Goal: Find specific page/section: Find specific page/section

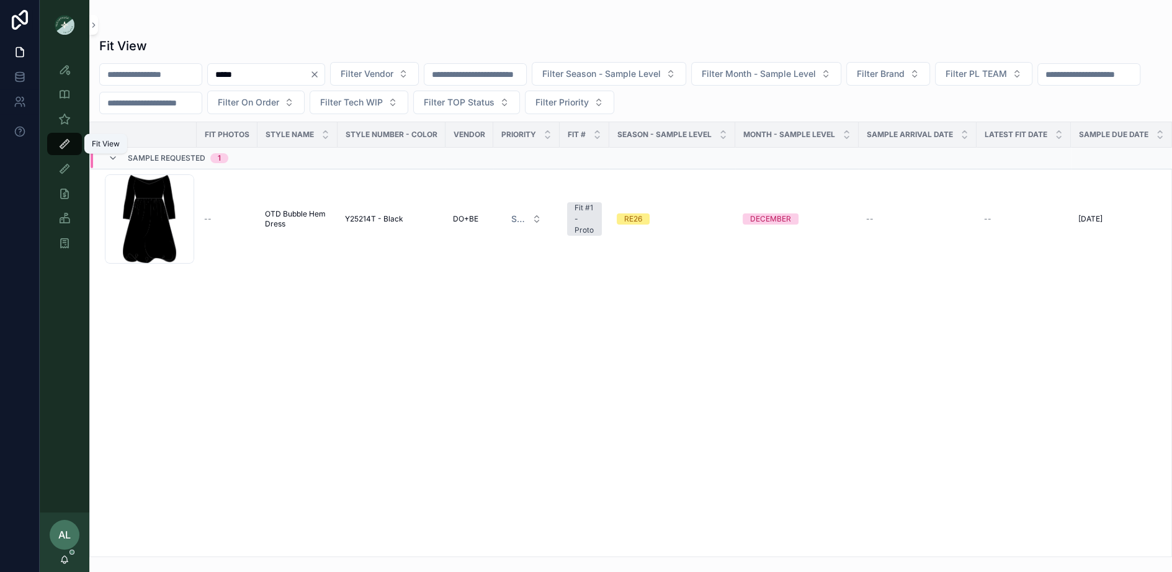
click at [68, 138] on icon "scrollable content" at bounding box center [64, 144] width 12 height 12
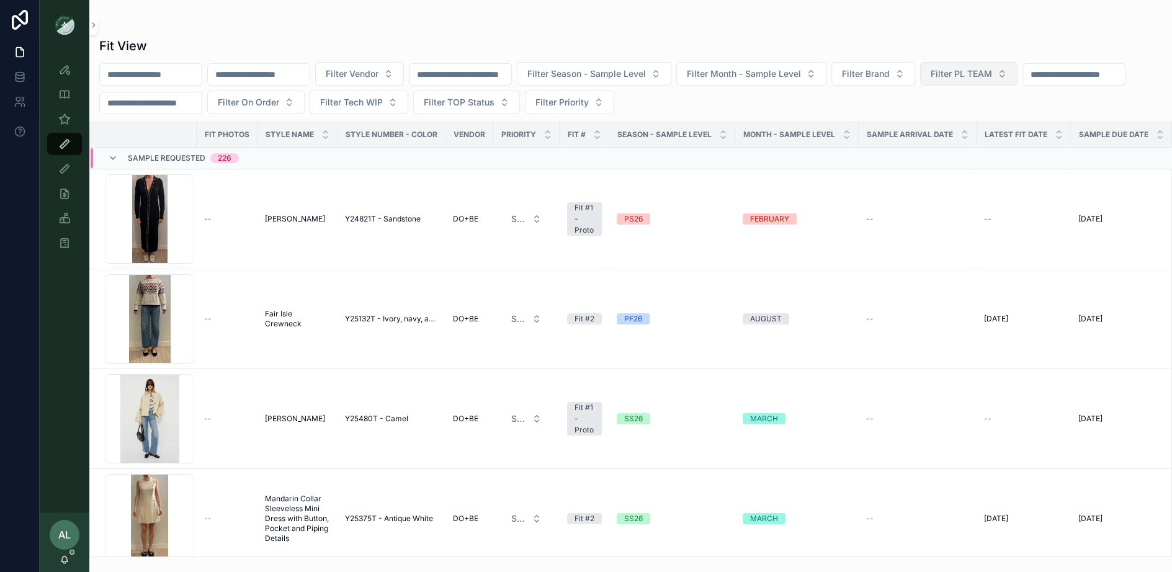
click at [972, 68] on span "Filter PL TEAM" at bounding box center [961, 74] width 61 height 12
click at [964, 123] on div "DC" at bounding box center [1000, 124] width 149 height 20
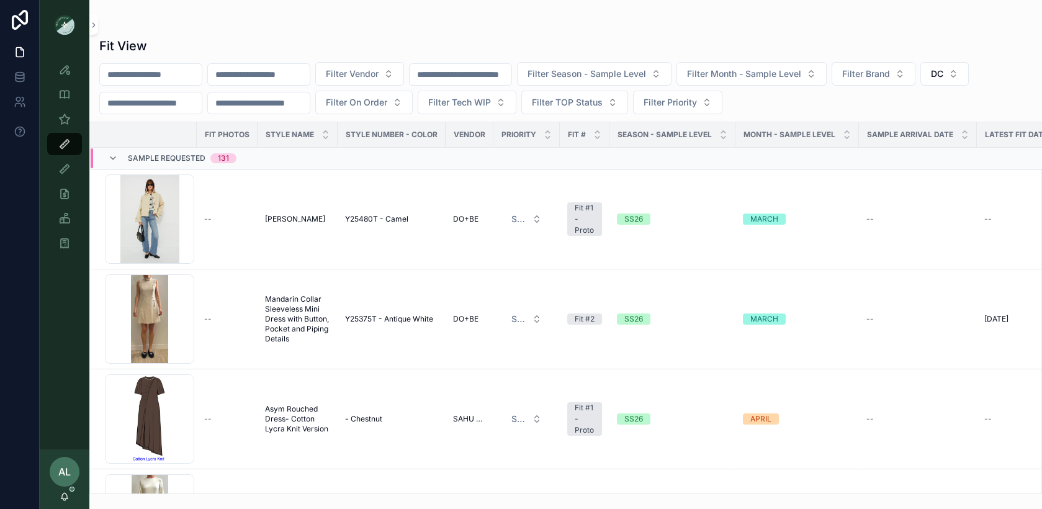
click at [271, 70] on input "*****" at bounding box center [259, 74] width 102 height 17
click at [108, 159] on icon at bounding box center [113, 158] width 10 height 10
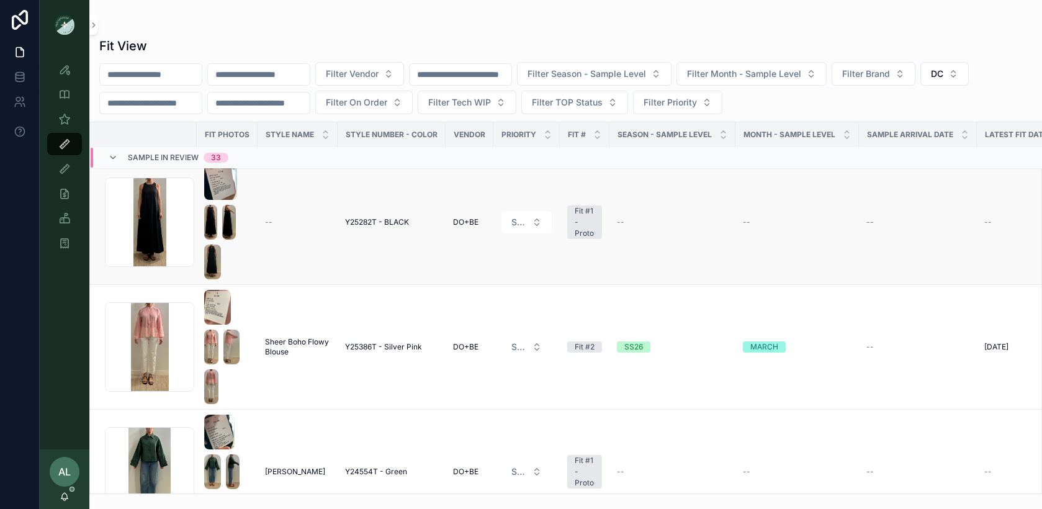
scroll to position [181, 0]
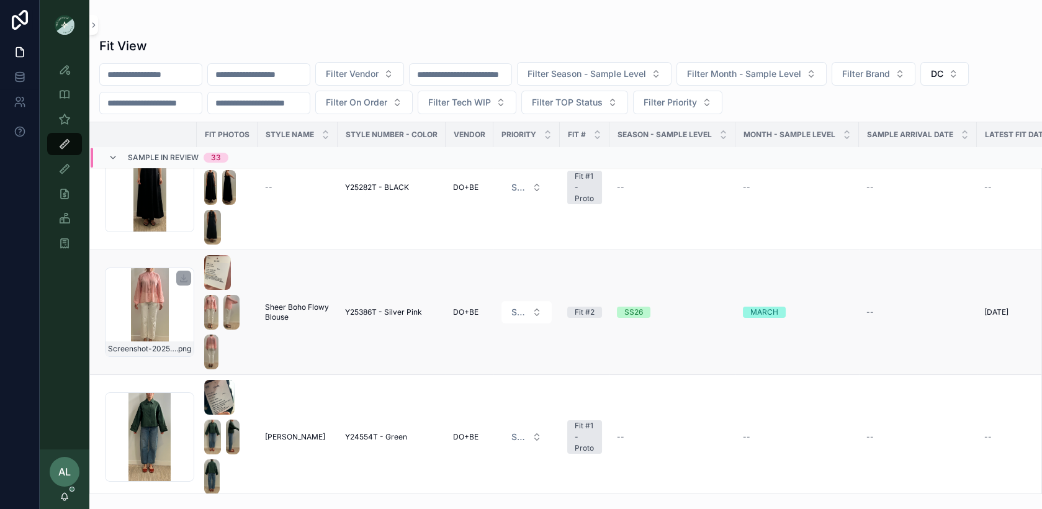
click at [185, 321] on div "Screenshot-2025-08-25-at-4.22.16-PM .png" at bounding box center [149, 311] width 89 height 89
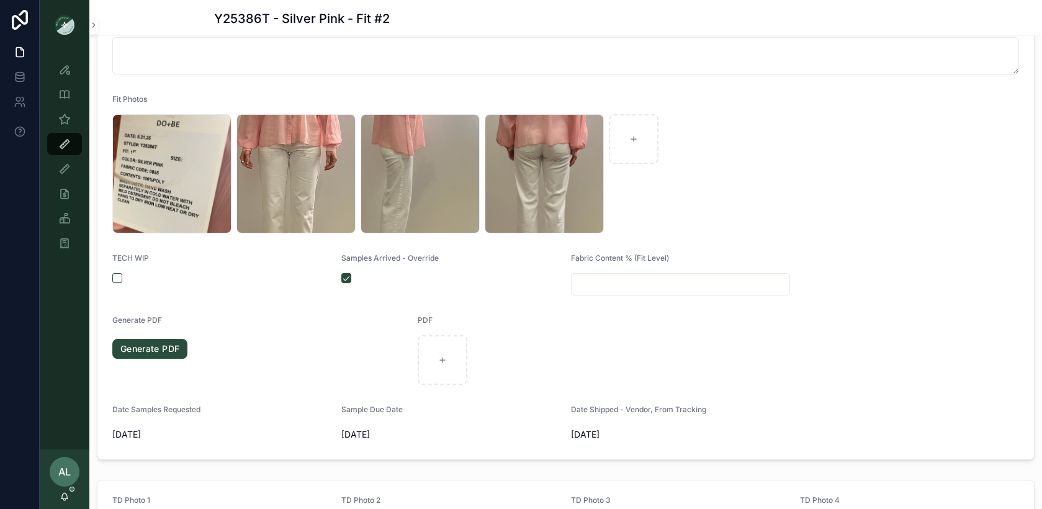
scroll to position [287, 0]
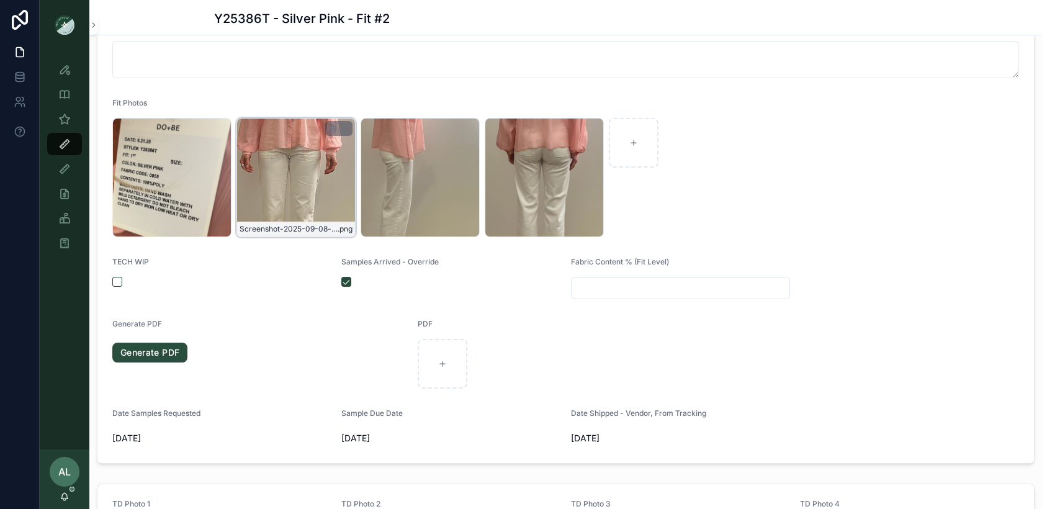
click at [301, 161] on div "Screenshot-2025-09-08-at-1.55.09-PM .png" at bounding box center [295, 177] width 119 height 119
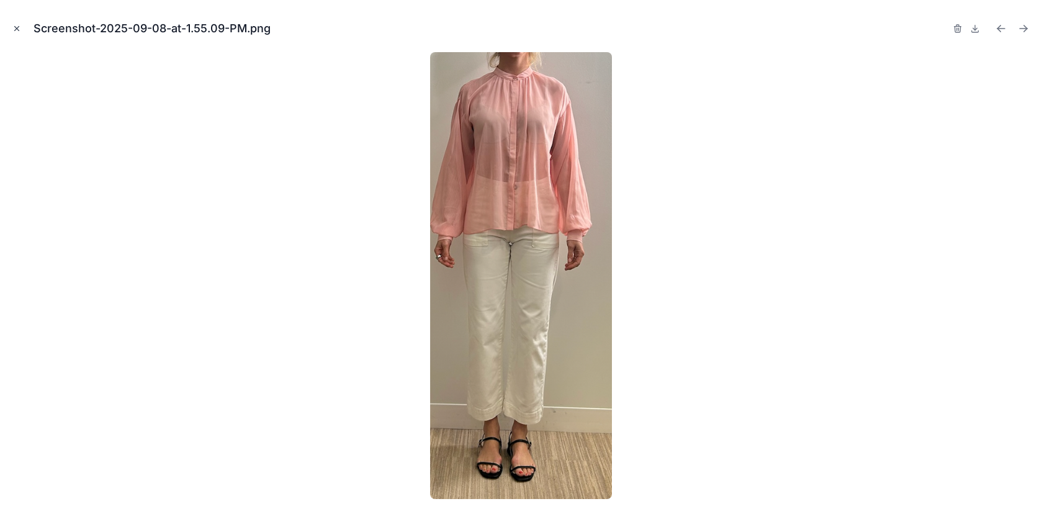
click at [17, 24] on icon "Close modal" at bounding box center [16, 28] width 9 height 9
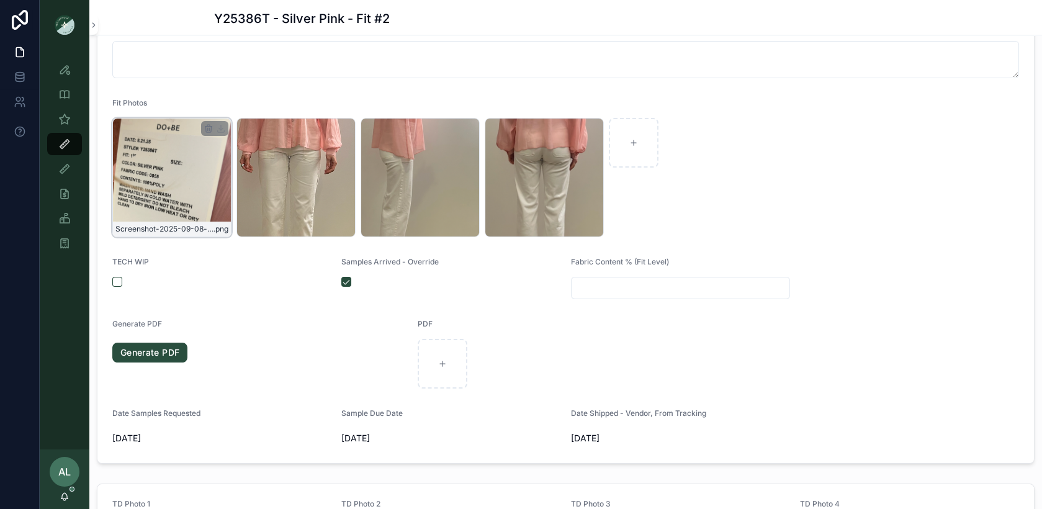
click at [164, 176] on div "Screenshot-2025-09-08-at-1.55.05-PM .png" at bounding box center [171, 177] width 119 height 119
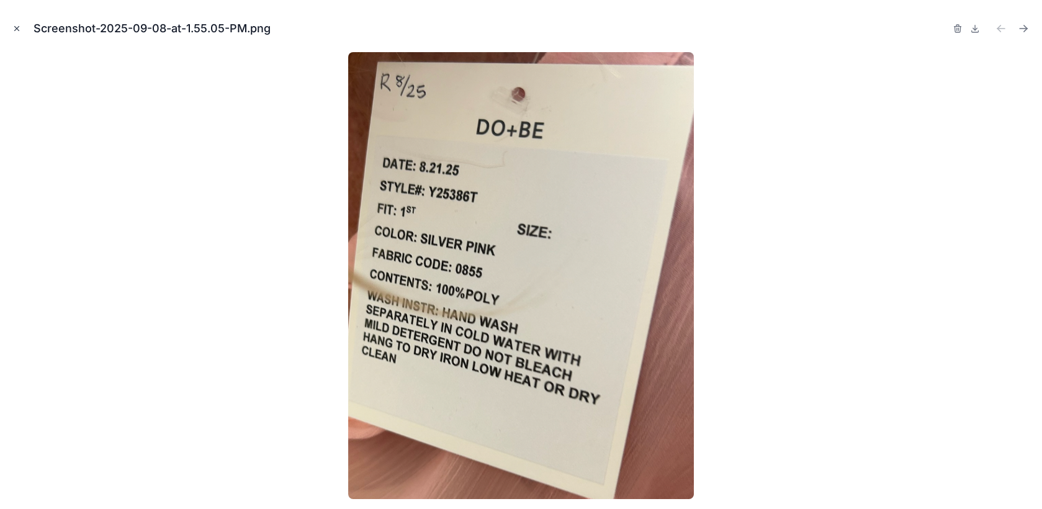
click at [17, 30] on icon "Close modal" at bounding box center [16, 28] width 9 height 9
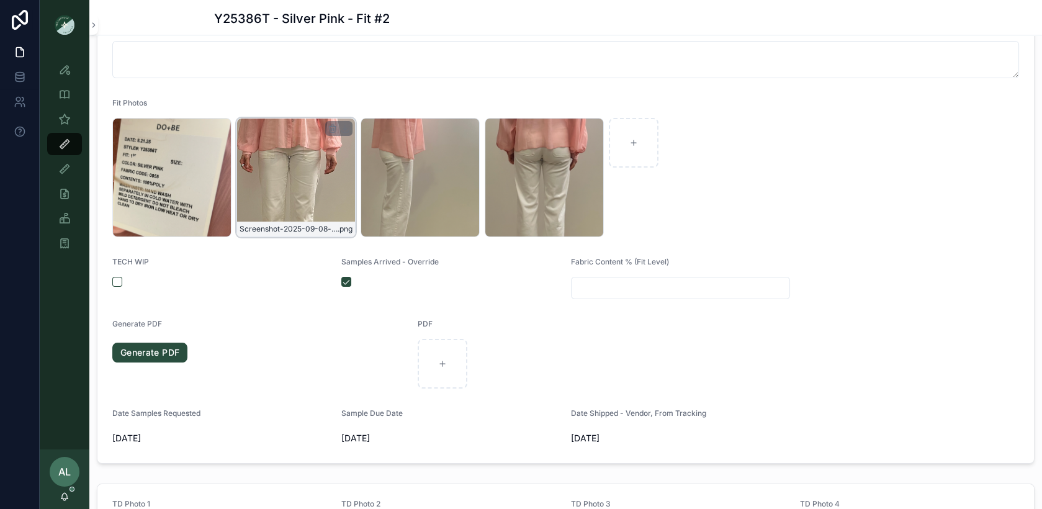
click at [336, 174] on div "Screenshot-2025-09-08-at-1.55.09-PM .png" at bounding box center [295, 177] width 119 height 119
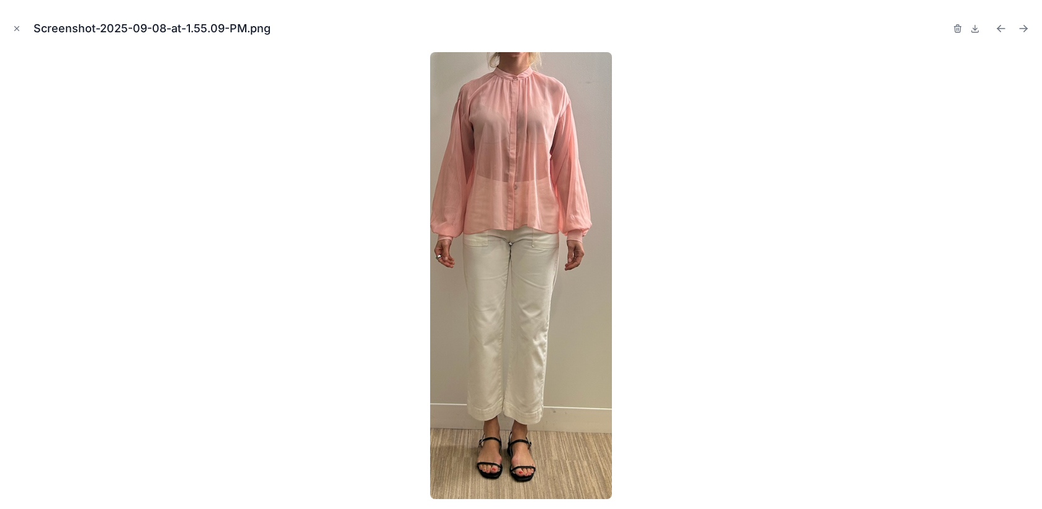
click at [270, 344] on div at bounding box center [521, 275] width 1022 height 447
click at [15, 27] on icon "Close modal" at bounding box center [17, 29] width 4 height 4
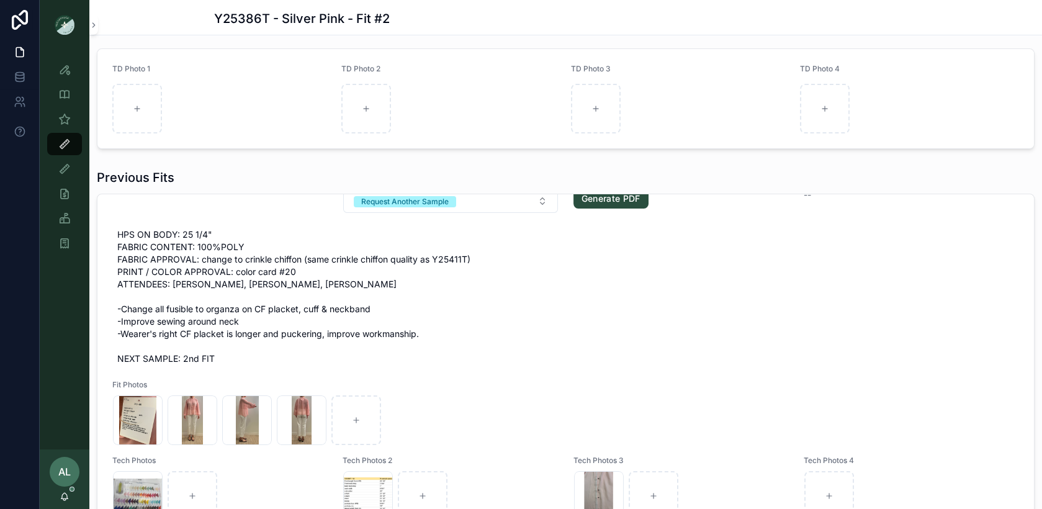
scroll to position [732, 0]
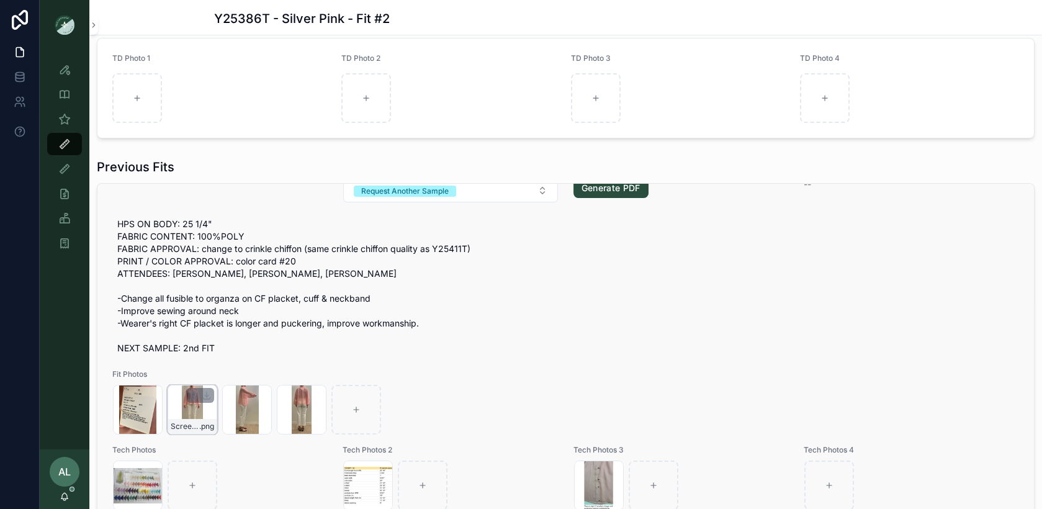
click at [200, 408] on div "Screenshot-2025-08-25-at-4.22.16-PM .png" at bounding box center [193, 410] width 50 height 50
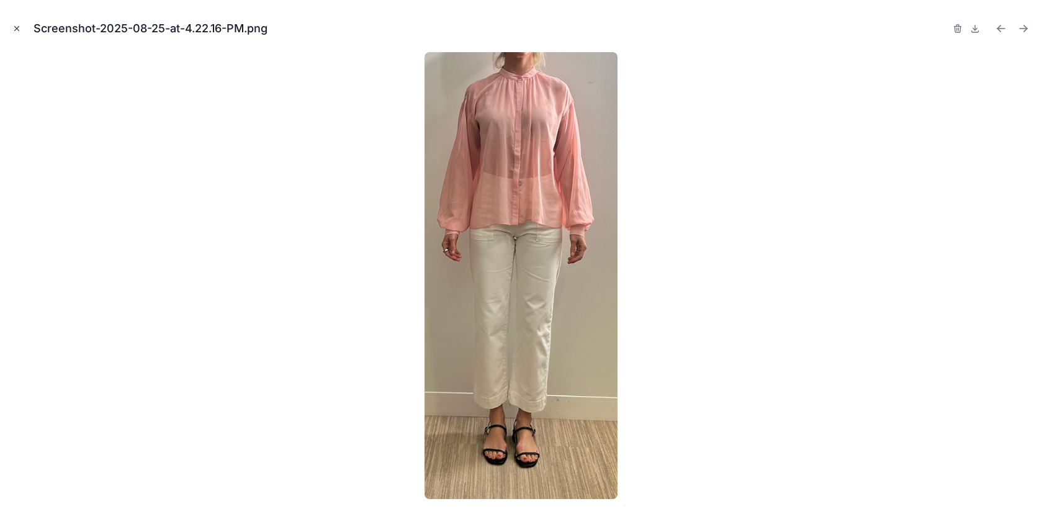
click at [15, 27] on icon "Close modal" at bounding box center [17, 29] width 4 height 4
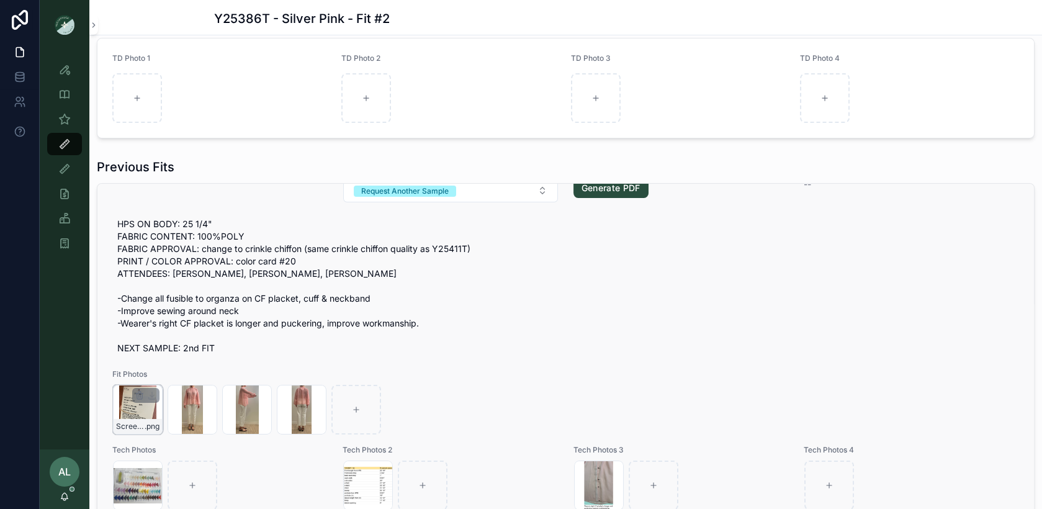
click at [145, 406] on div "Screenshot-2025-08-25-at-4.22.12-PM .png" at bounding box center [138, 410] width 50 height 50
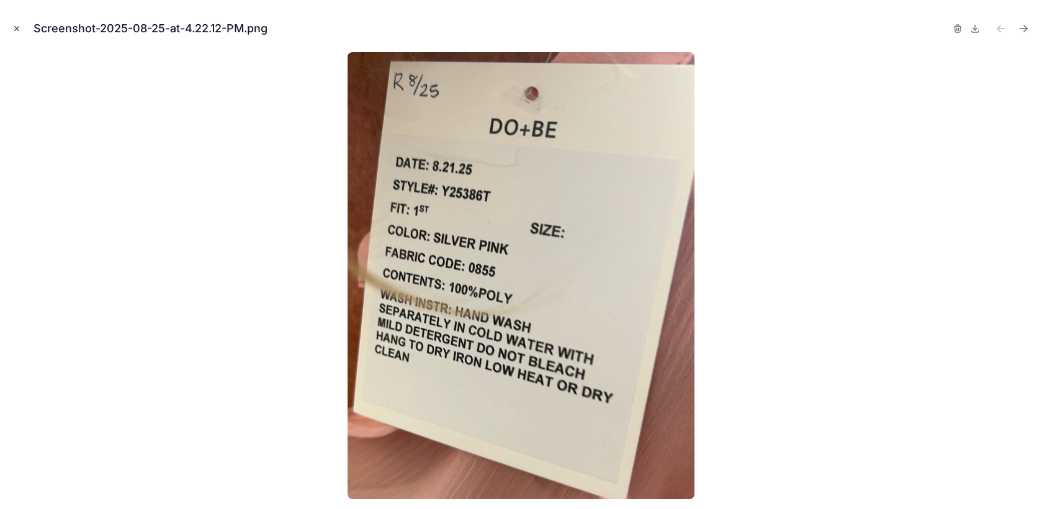
click at [14, 22] on button "Close modal" at bounding box center [17, 29] width 14 height 14
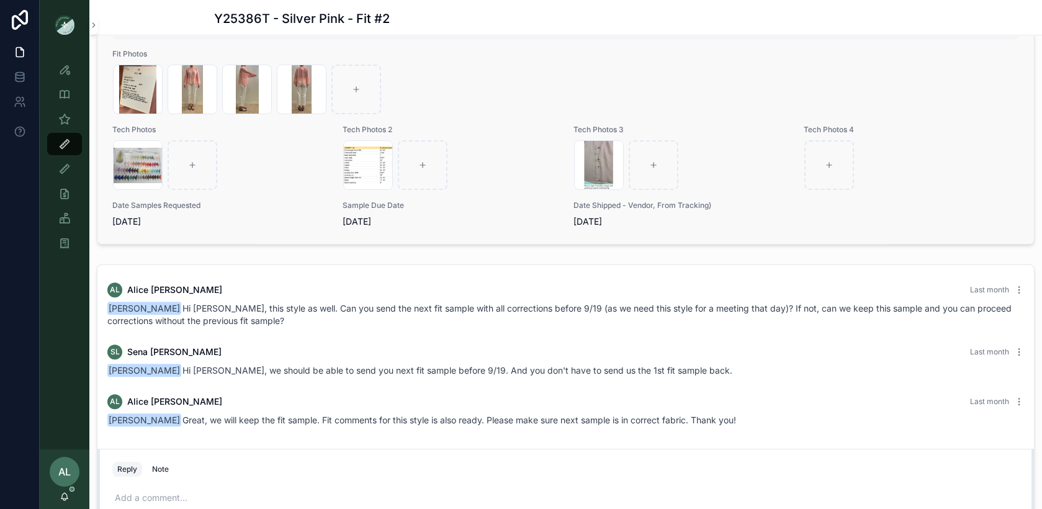
scroll to position [1064, 0]
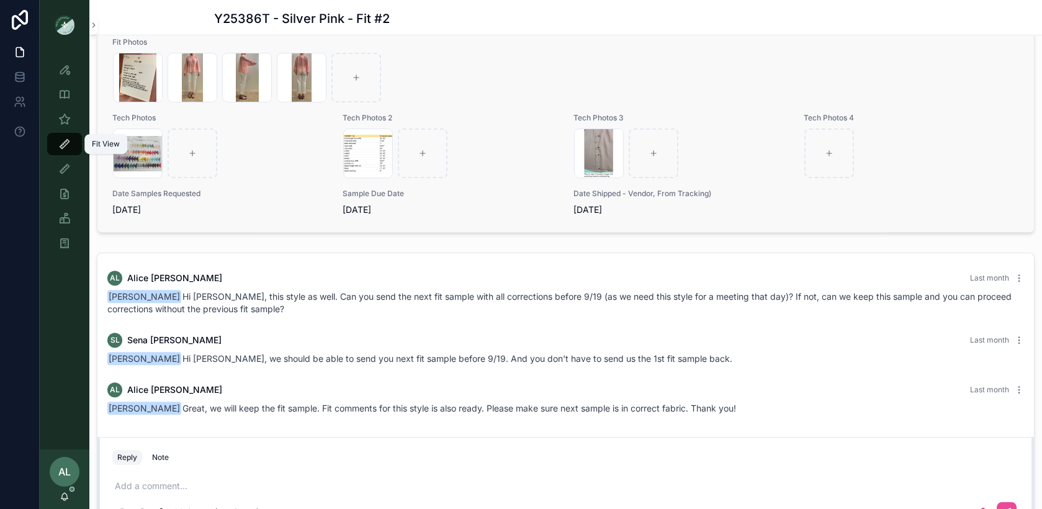
click at [61, 143] on icon "scrollable content" at bounding box center [64, 144] width 12 height 12
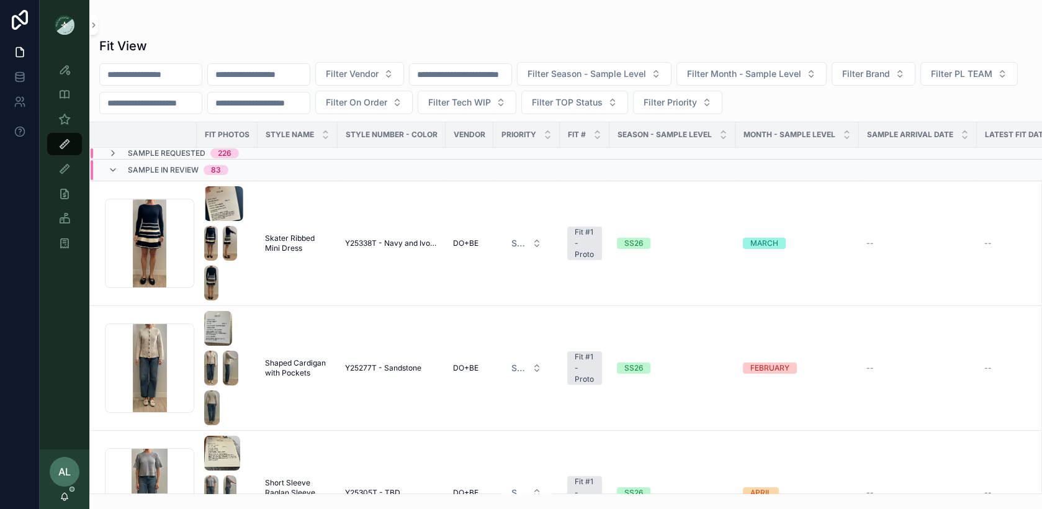
click at [138, 114] on div "Fit View Filter Vendor Filter Season - Sample Level Filter Month - Sample Level…" at bounding box center [565, 262] width 952 height 464
click at [931, 80] on span "Filter PL TEAM" at bounding box center [961, 74] width 61 height 12
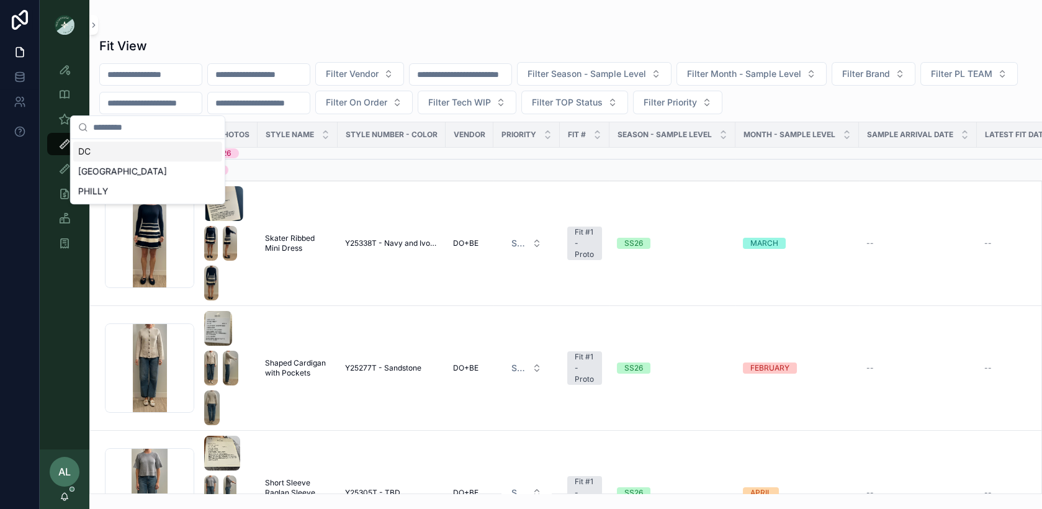
click at [146, 152] on div "DC" at bounding box center [147, 151] width 149 height 20
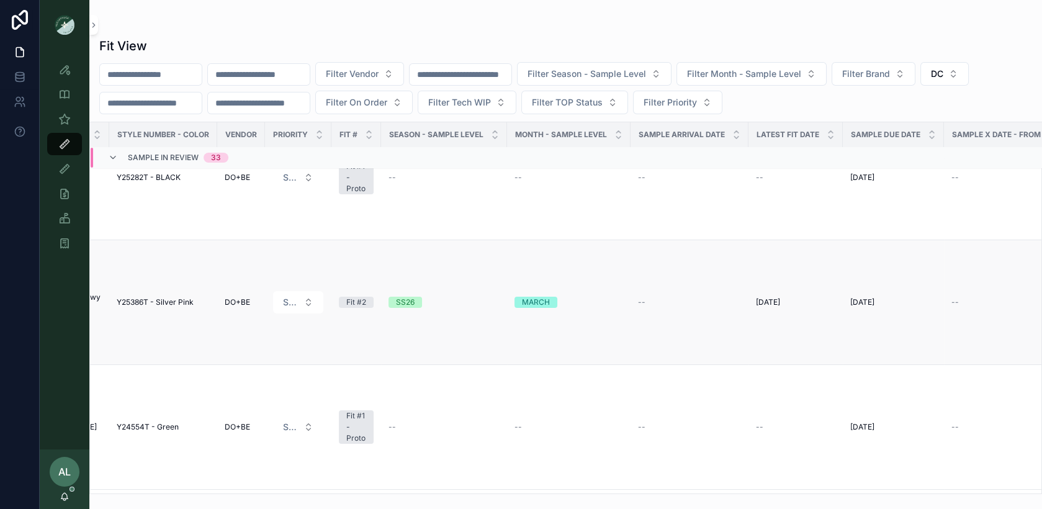
scroll to position [190, 0]
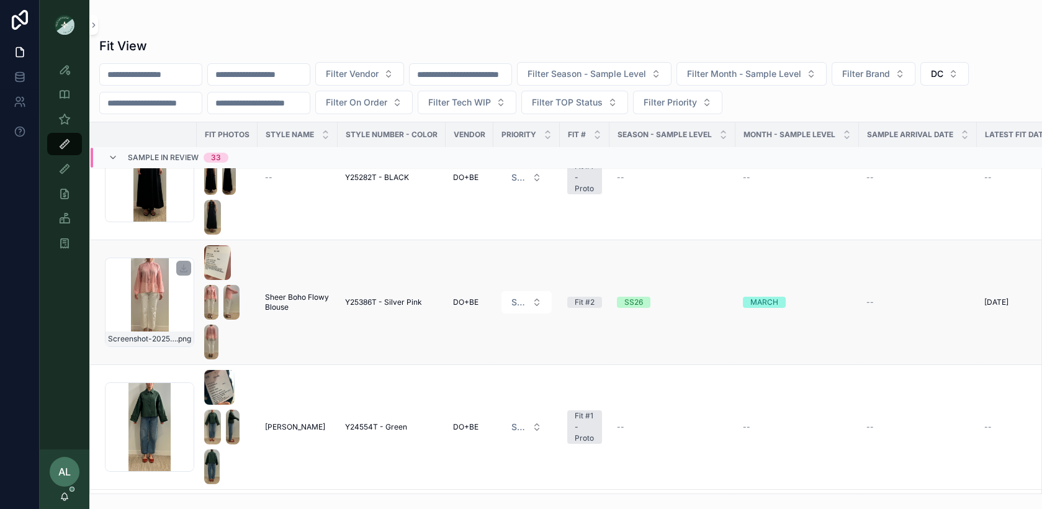
click at [177, 307] on div "Screenshot-2025-08-25-at-4.22.16-PM .png" at bounding box center [149, 301] width 89 height 89
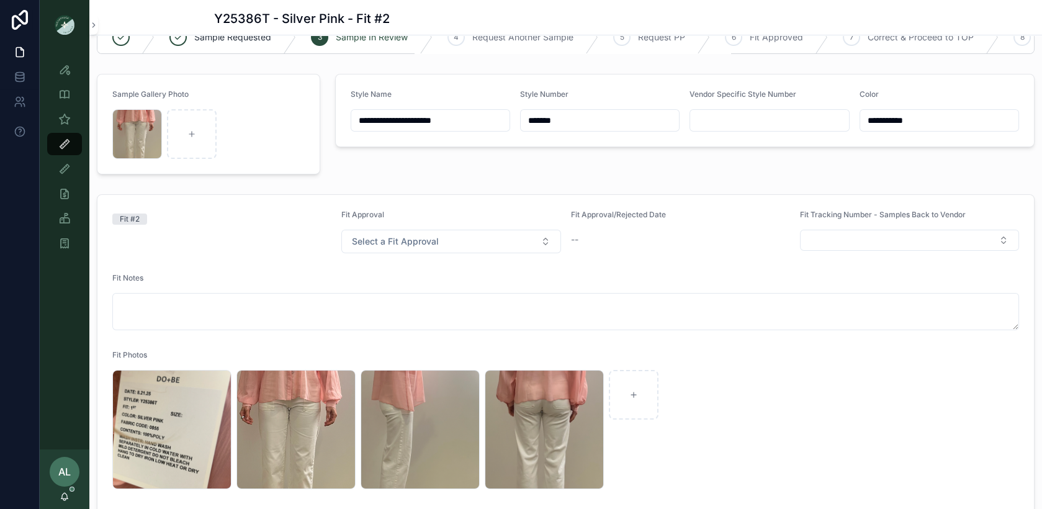
scroll to position [24, 0]
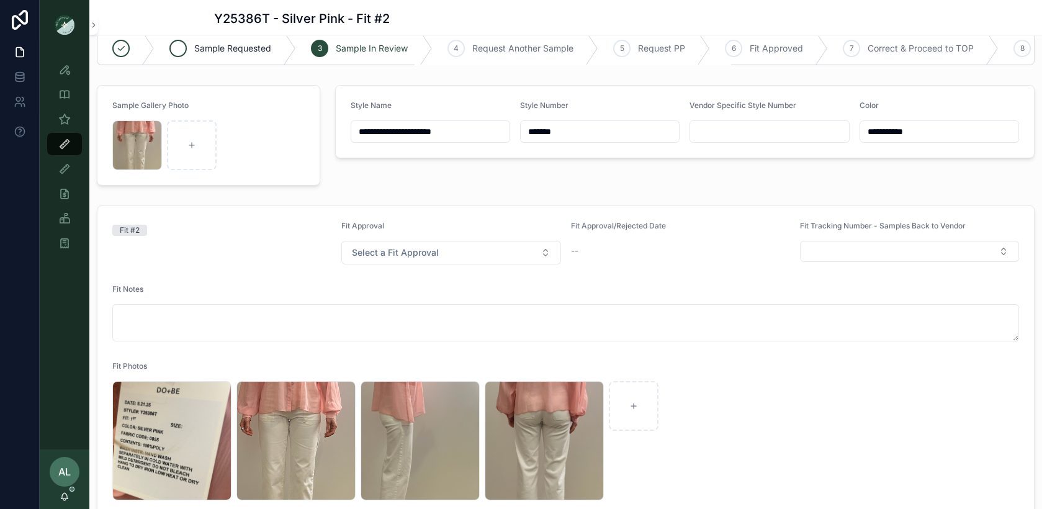
click at [232, 56] on div "Sample Requested" at bounding box center [224, 48] width 141 height 32
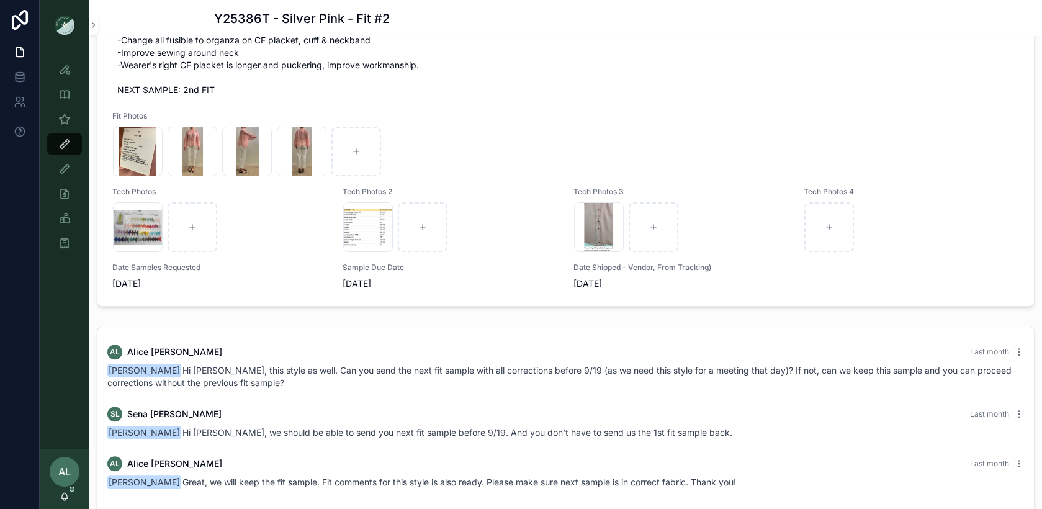
scroll to position [0, 0]
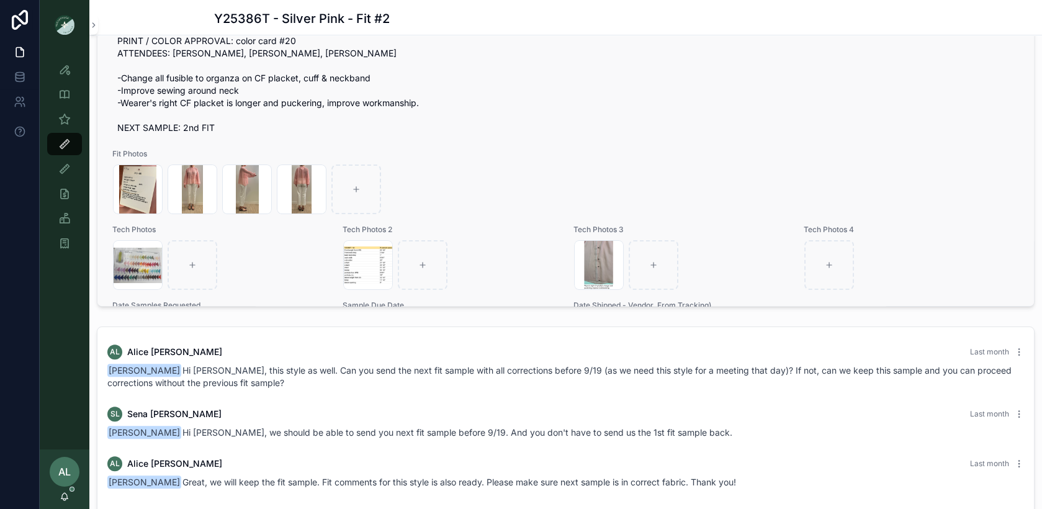
click at [278, 264] on div "Screenshot-2025-08-27-at-11.44.22-AM .png" at bounding box center [220, 265] width 214 height 50
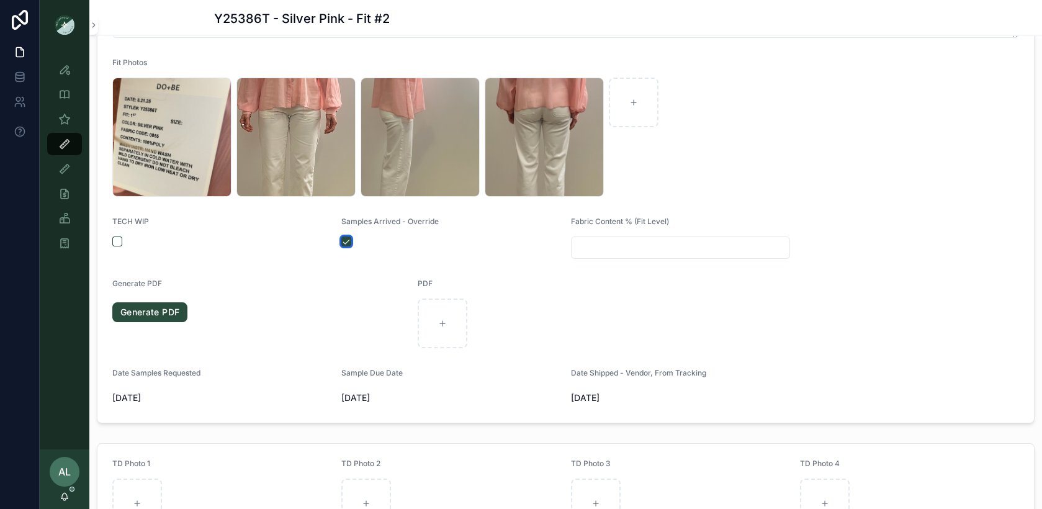
click at [346, 239] on button "button" at bounding box center [346, 241] width 10 height 10
click at [67, 141] on icon "scrollable content" at bounding box center [64, 144] width 12 height 12
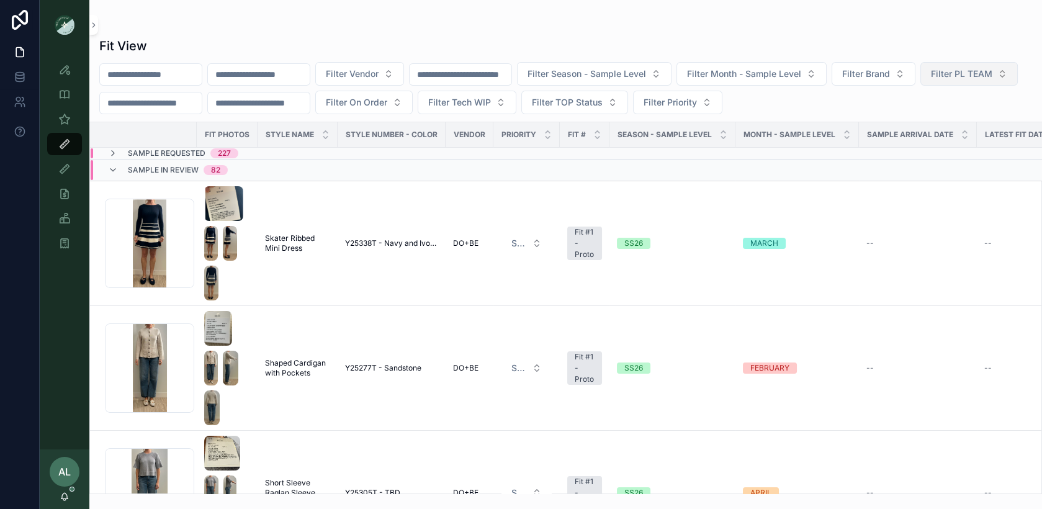
click at [920, 86] on button "Filter PL TEAM" at bounding box center [968, 74] width 97 height 24
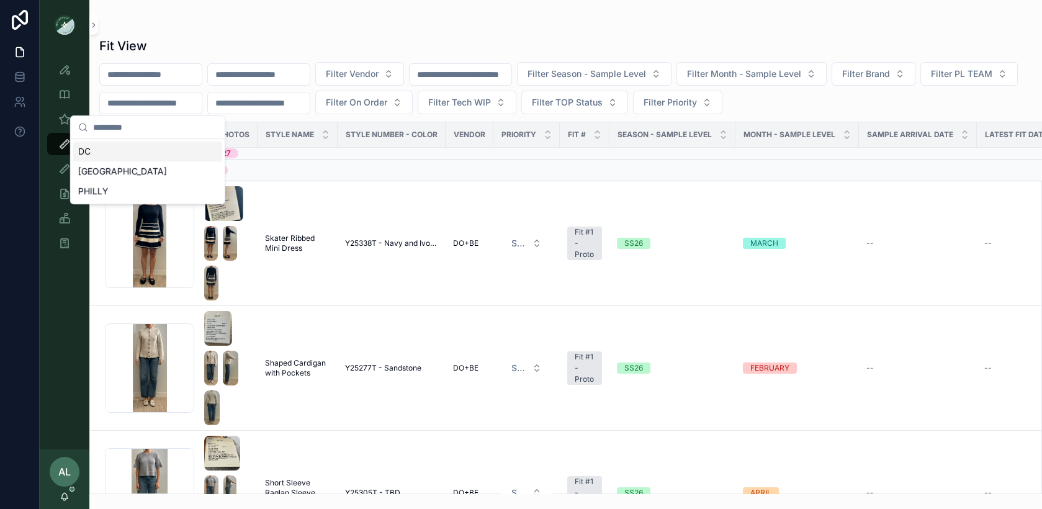
click at [145, 151] on div "DC" at bounding box center [147, 151] width 149 height 20
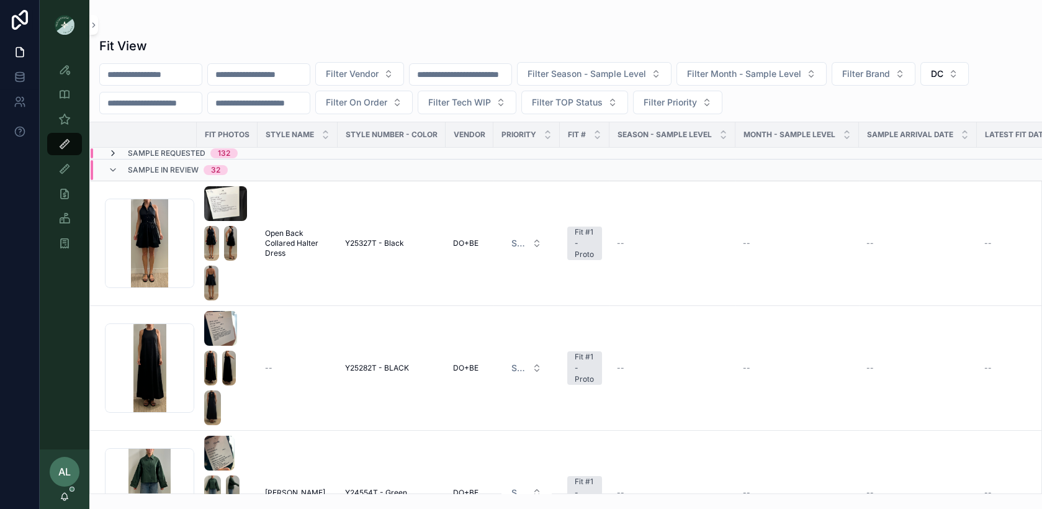
click at [115, 148] on icon at bounding box center [113, 153] width 10 height 10
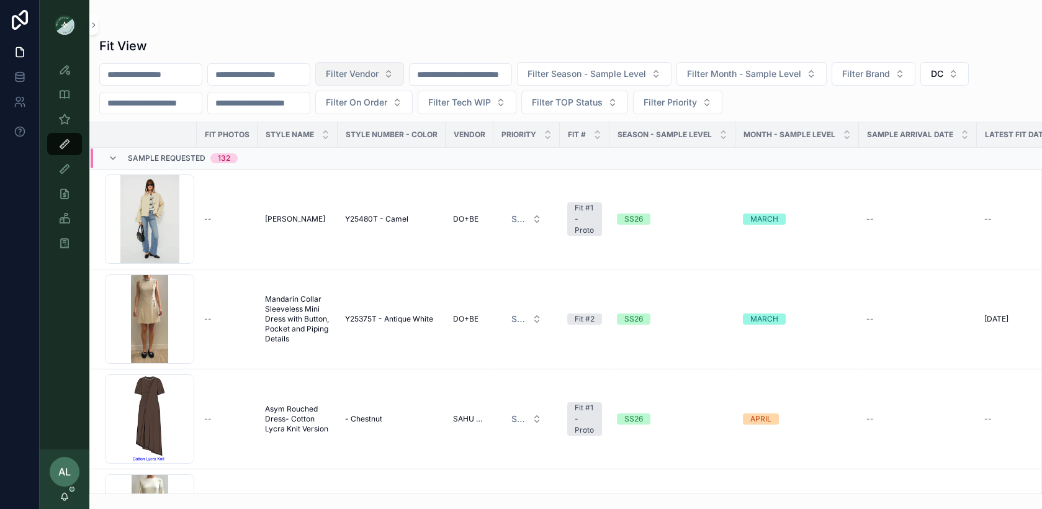
click at [378, 76] on span "Filter Vendor" at bounding box center [352, 74] width 53 height 12
type input "*****"
click at [375, 121] on div "DO+BE" at bounding box center [384, 124] width 149 height 20
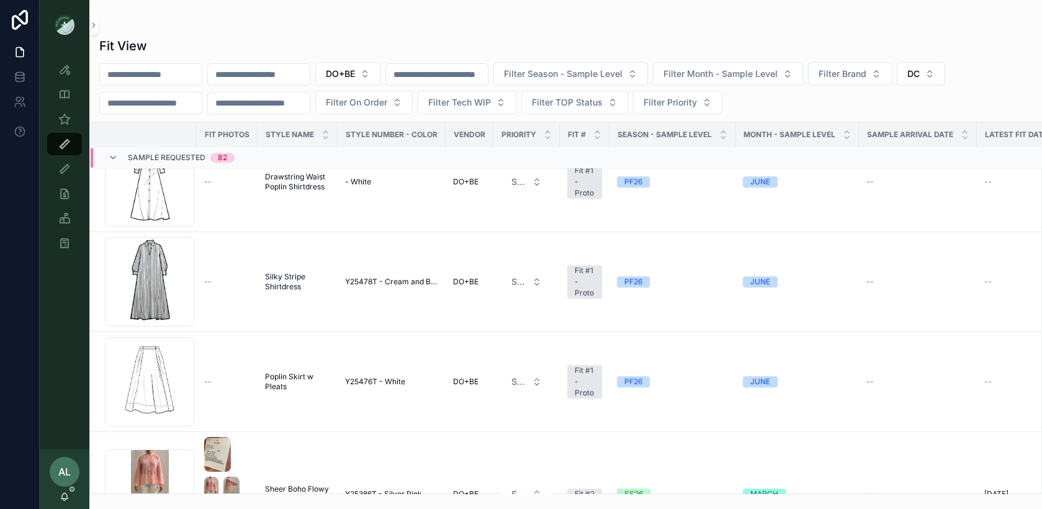
scroll to position [1723, 0]
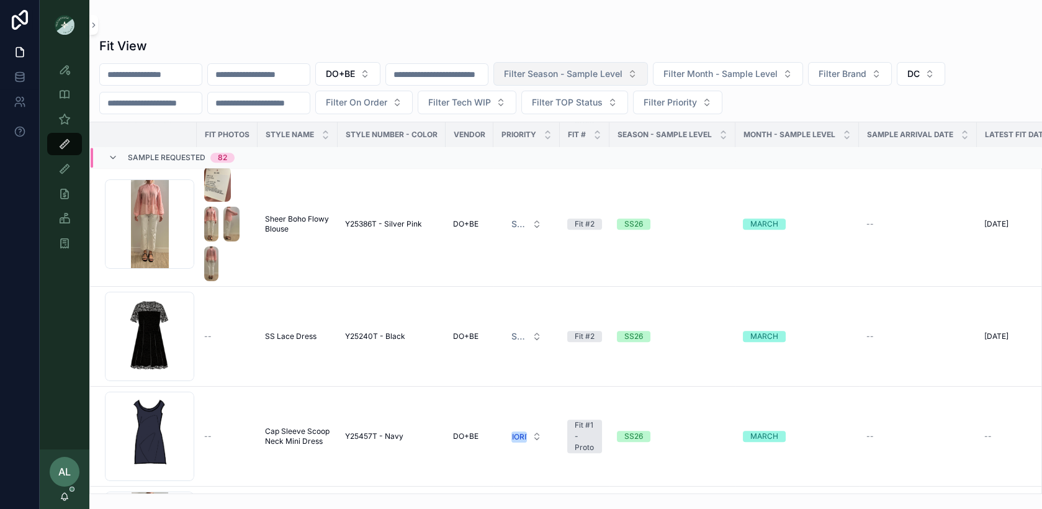
click at [617, 74] on span "Filter Season - Sample Level" at bounding box center [563, 74] width 119 height 12
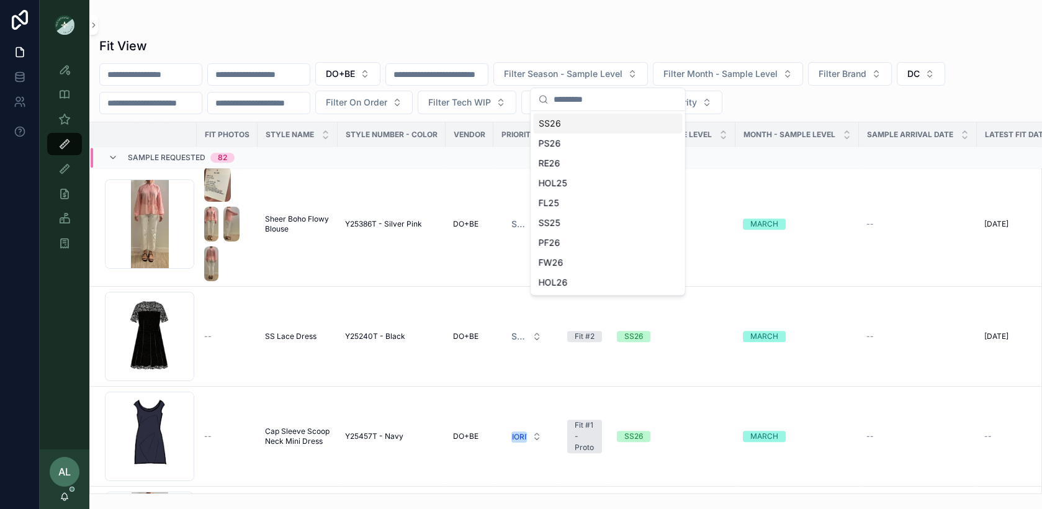
click at [560, 122] on div "SS26" at bounding box center [607, 124] width 149 height 20
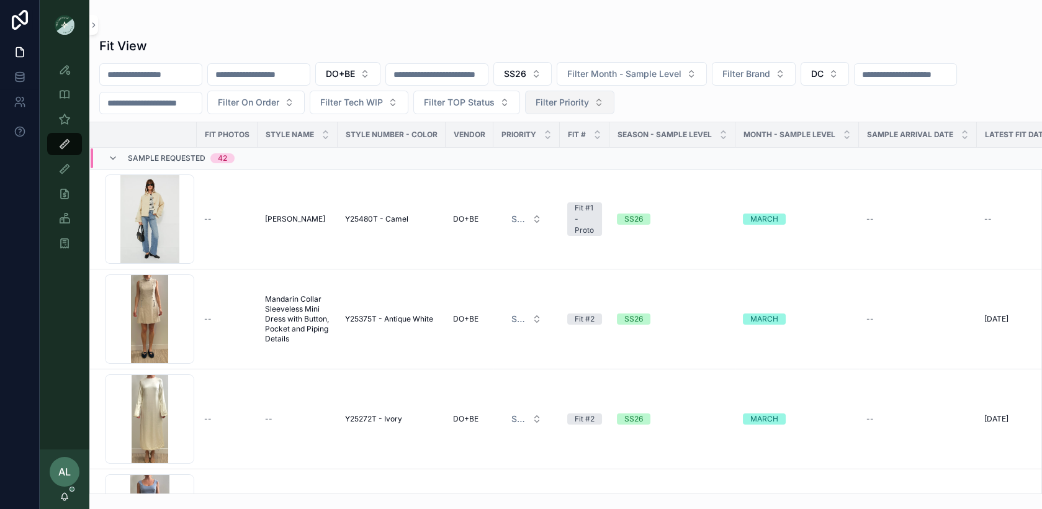
click at [545, 101] on span "Filter Priority" at bounding box center [561, 102] width 53 height 12
click at [529, 153] on div "PRIORITY" at bounding box center [578, 151] width 149 height 20
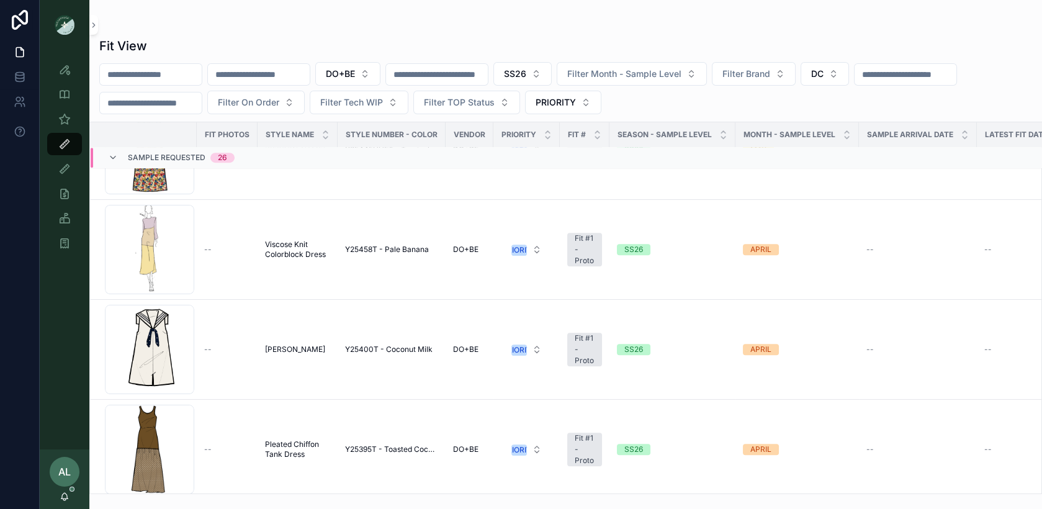
scroll to position [1676, 0]
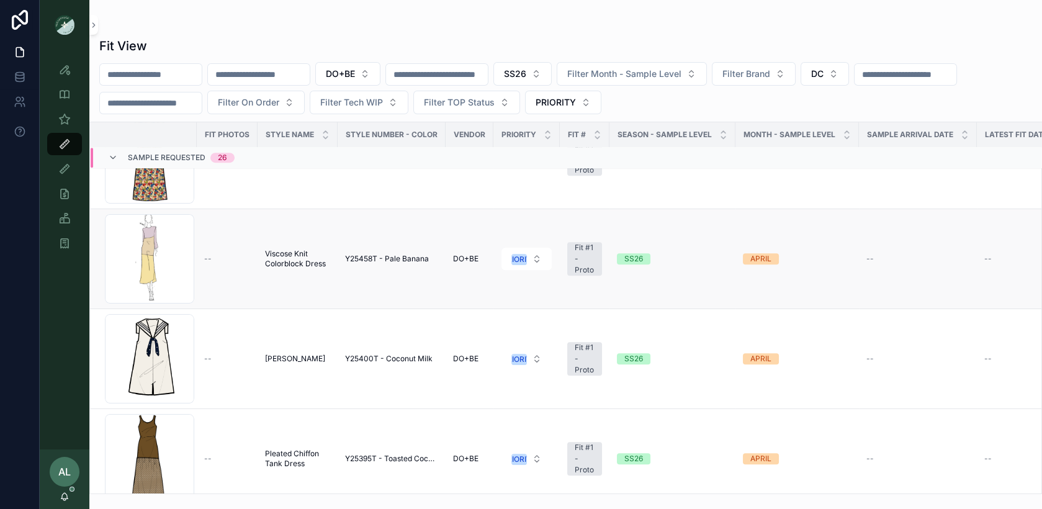
click at [426, 283] on td "Y25458T - Pale Banana" at bounding box center [392, 259] width 108 height 100
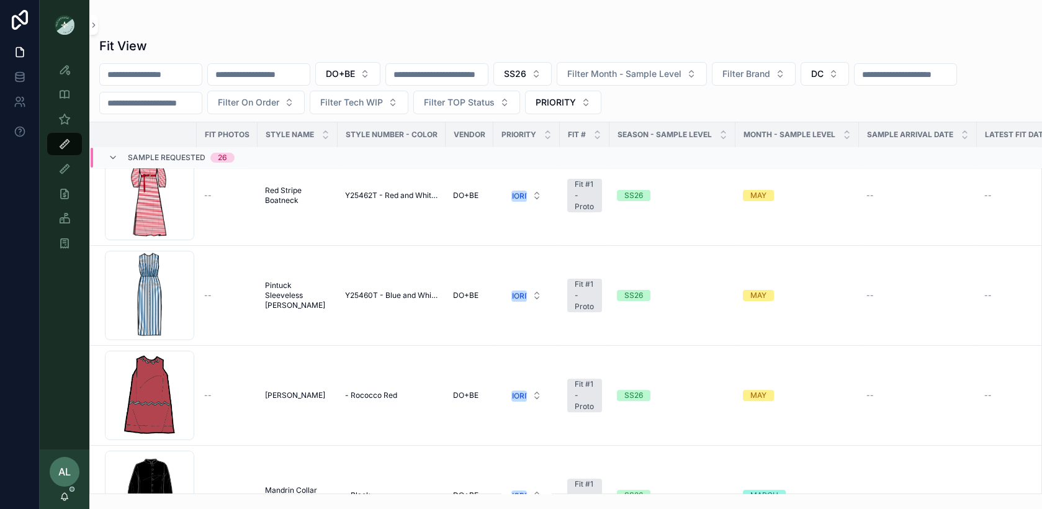
scroll to position [900, 0]
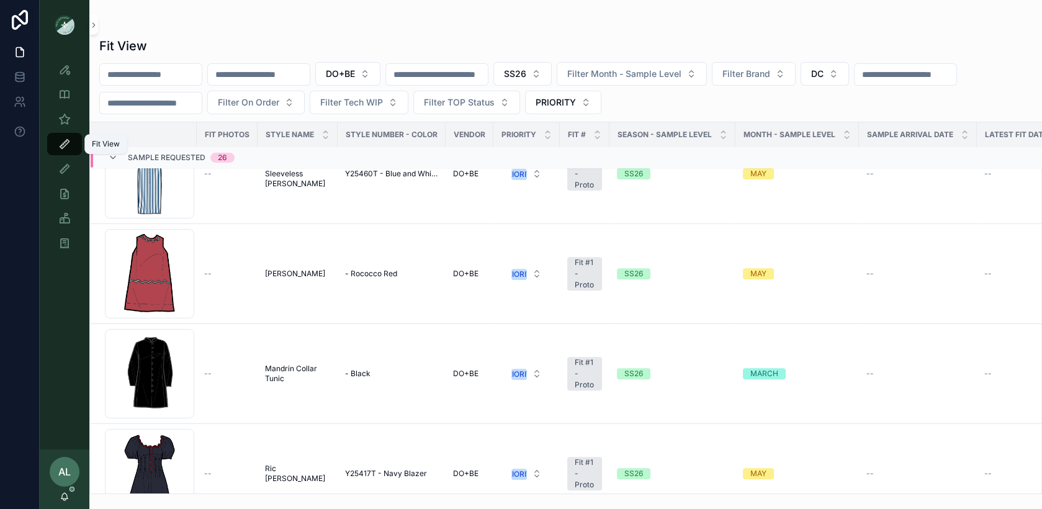
click at [70, 137] on div "Fit View" at bounding box center [65, 144] width 20 height 20
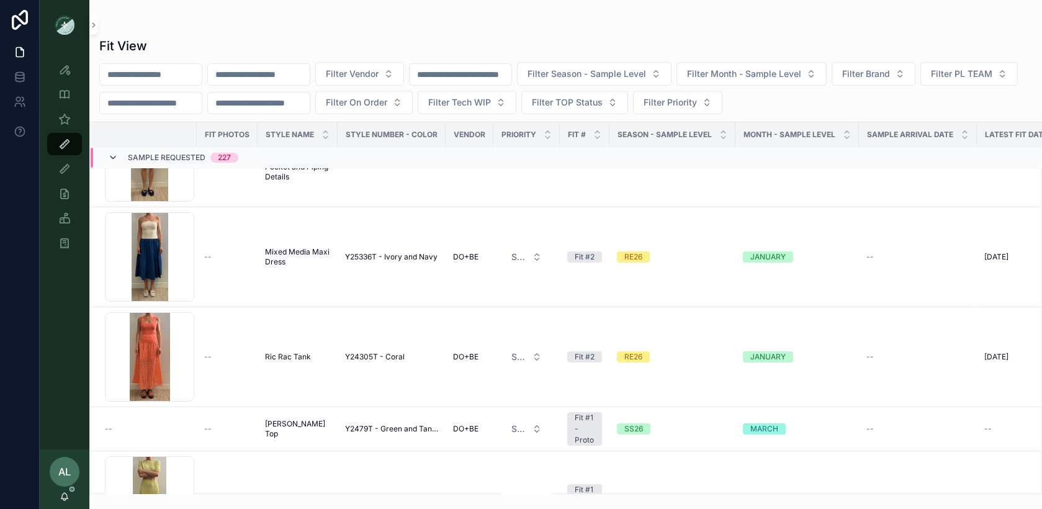
click at [114, 156] on icon at bounding box center [113, 158] width 10 height 10
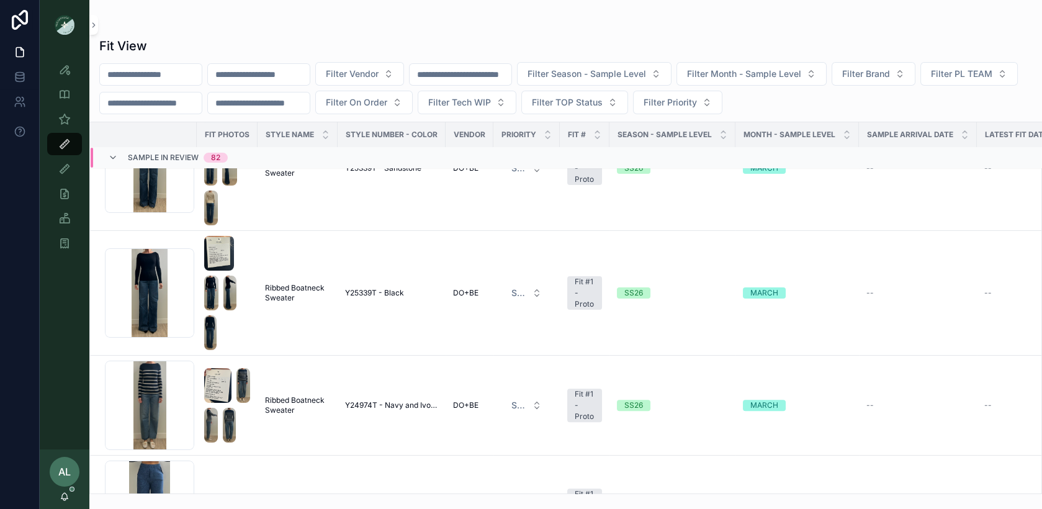
scroll to position [962, 0]
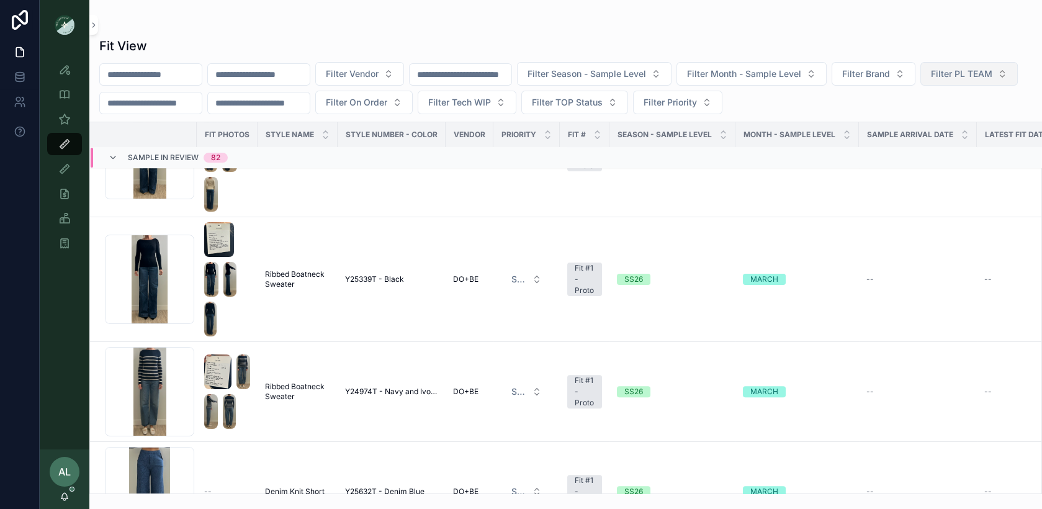
click at [931, 80] on span "Filter PL TEAM" at bounding box center [961, 74] width 61 height 12
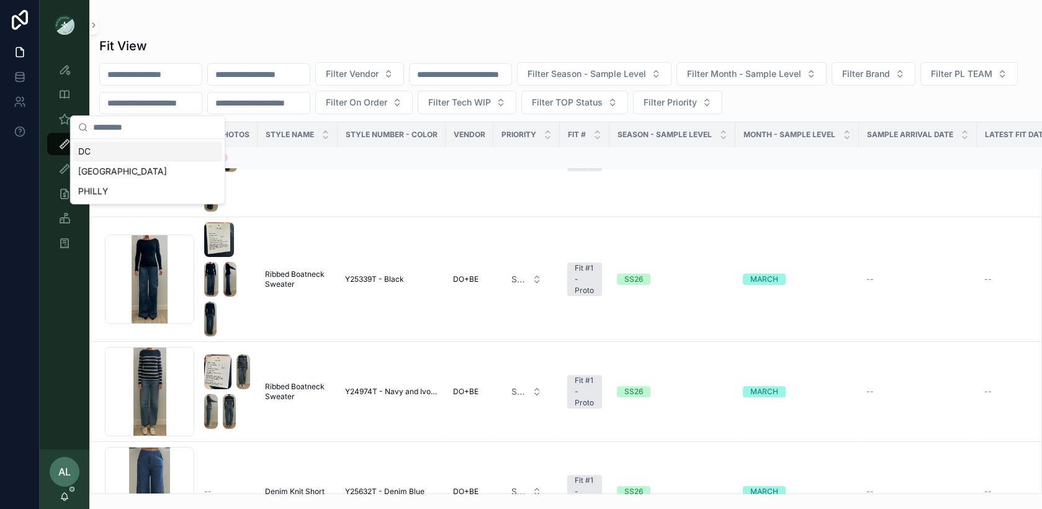
click at [148, 154] on div "DC" at bounding box center [147, 151] width 149 height 20
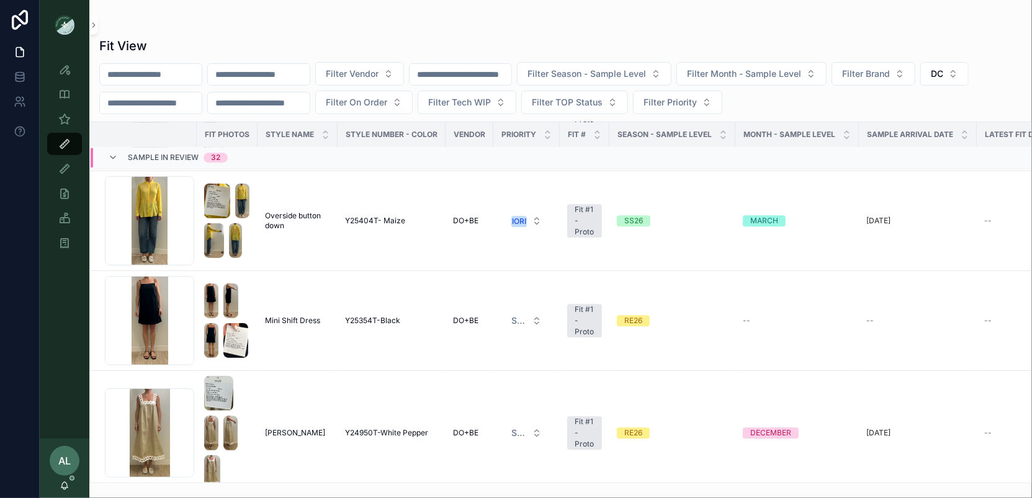
scroll to position [2138, 0]
